Goal: Navigation & Orientation: Find specific page/section

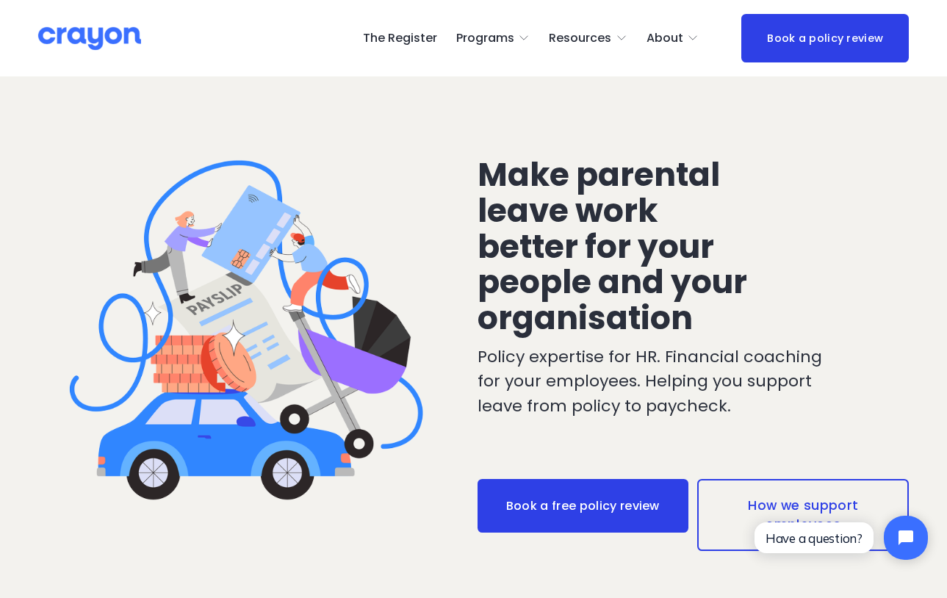
click at [0, 0] on span "About Us" at bounding box center [0, 0] width 0 height 0
